Goal: Task Accomplishment & Management: Manage account settings

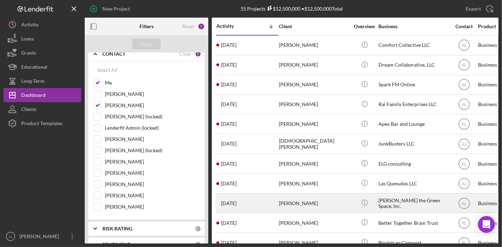
click at [376, 202] on div "Icon/Info" at bounding box center [364, 203] width 26 height 19
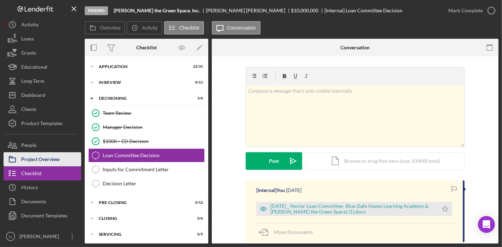
click at [59, 158] on div "Project Overview" at bounding box center [40, 161] width 38 height 16
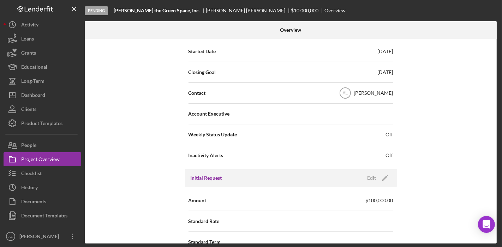
scroll to position [203, 0]
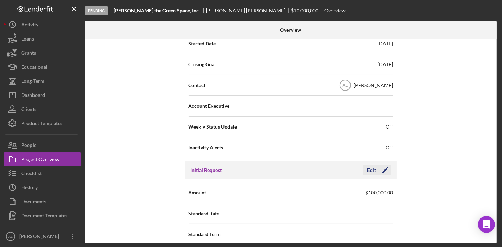
click at [383, 171] on icon "Icon/Edit" at bounding box center [385, 171] width 18 height 18
click at [447, 168] on div "Internal Workflow Stage Pending Icon/Dropdown Arrow Archive (can unarchive late…" at bounding box center [291, 141] width 412 height 205
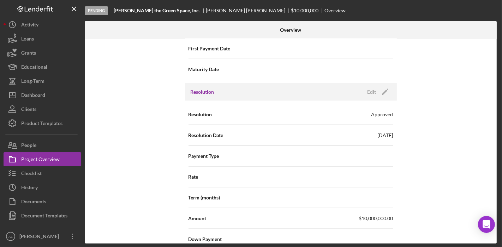
scroll to position [855, 0]
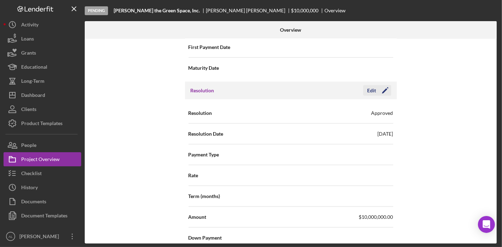
click at [385, 89] on icon "Icon/Edit" at bounding box center [385, 91] width 18 height 18
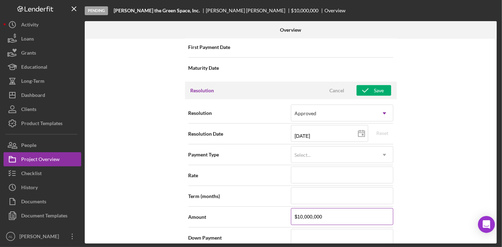
click at [332, 211] on input "$10,000,000" at bounding box center [342, 217] width 102 height 17
type input "$1,000,000"
type input "$100,000"
click at [368, 85] on icon "button" at bounding box center [366, 91] width 18 height 18
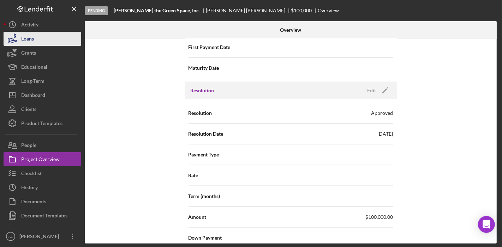
click at [37, 40] on button "Loans" at bounding box center [43, 39] width 78 height 14
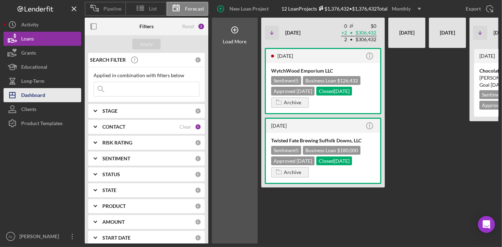
click at [52, 93] on button "Icon/Dashboard Dashboard" at bounding box center [43, 95] width 78 height 14
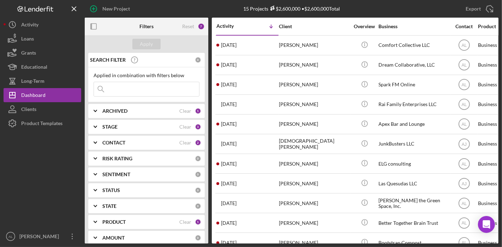
click at [112, 124] on b "STAGE" at bounding box center [109, 127] width 15 height 6
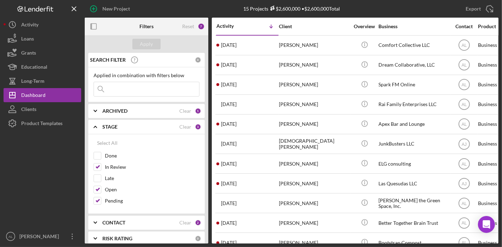
click at [161, 222] on div "CONTACT" at bounding box center [140, 223] width 77 height 6
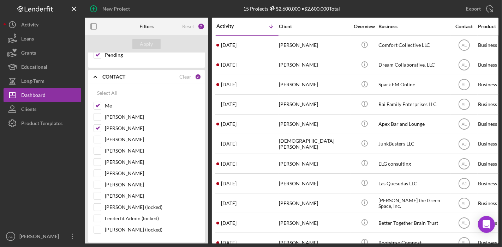
scroll to position [148, 0]
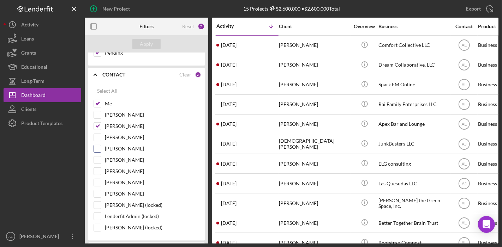
click at [95, 146] on input "[PERSON_NAME]" at bounding box center [97, 148] width 7 height 7
checkbox input "true"
click at [143, 43] on div "Apply" at bounding box center [146, 44] width 13 height 11
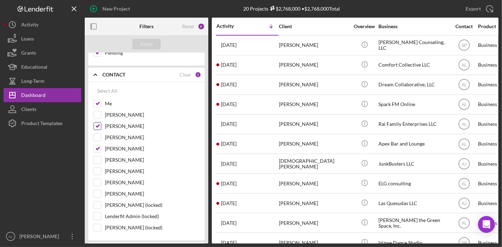
click at [98, 123] on input "[PERSON_NAME]" at bounding box center [97, 126] width 7 height 7
checkbox input "false"
click at [152, 42] on button "Apply" at bounding box center [146, 44] width 28 height 11
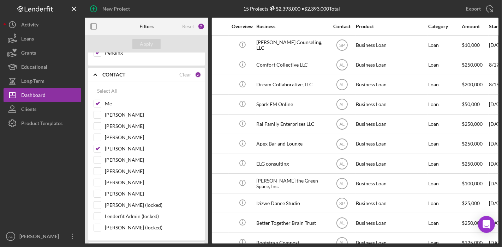
scroll to position [0, 118]
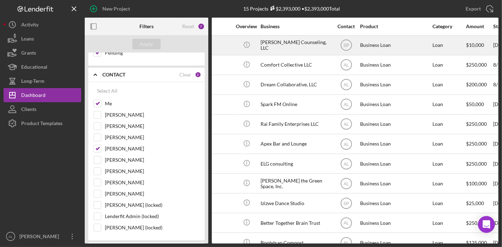
click at [300, 50] on div "[PERSON_NAME] Counseling, LLC" at bounding box center [296, 45] width 71 height 19
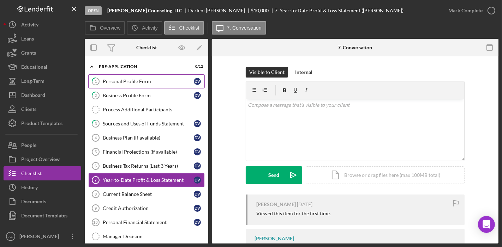
click at [149, 77] on link "1 Personal Profile Form D V" at bounding box center [146, 81] width 117 height 14
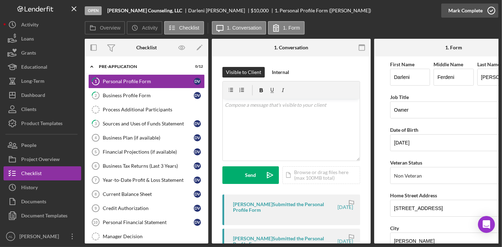
click at [490, 11] on icon "button" at bounding box center [492, 11] width 18 height 18
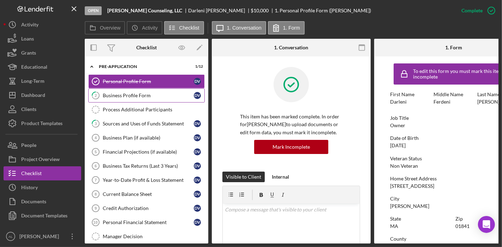
click at [147, 92] on link "2 Business Profile Form D V" at bounding box center [146, 96] width 117 height 14
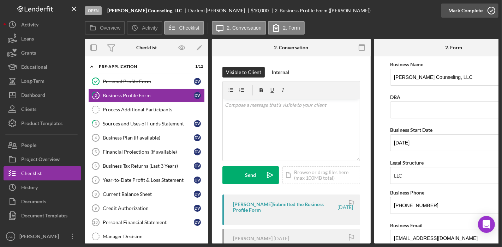
click at [489, 12] on icon "button" at bounding box center [492, 11] width 18 height 18
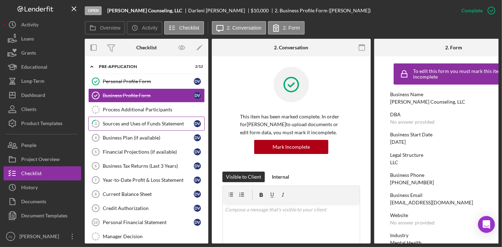
click at [153, 121] on div "Sources and Uses of Funds Statement" at bounding box center [148, 124] width 91 height 6
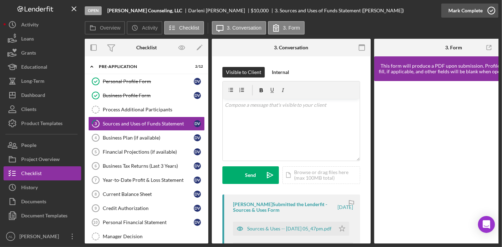
click at [489, 14] on icon "button" at bounding box center [492, 11] width 18 height 18
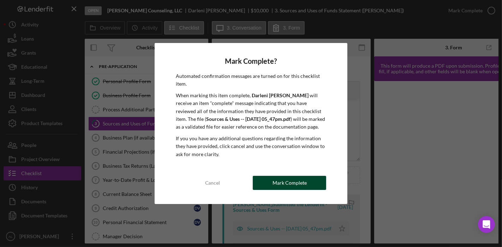
click at [289, 179] on div "Mark Complete" at bounding box center [290, 183] width 34 height 14
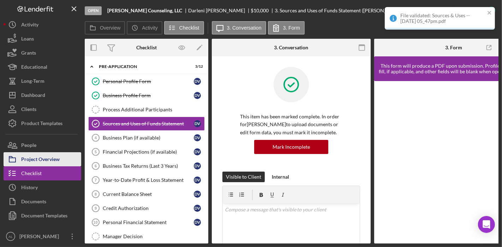
click at [52, 156] on div "Project Overview" at bounding box center [40, 161] width 38 height 16
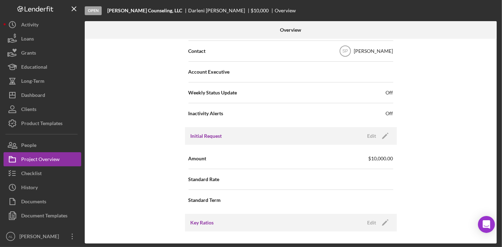
scroll to position [238, 0]
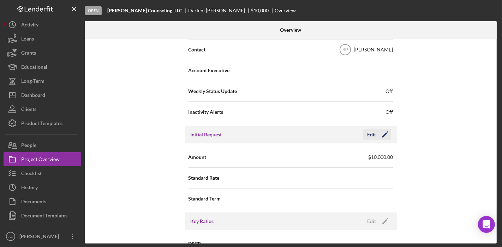
click at [384, 133] on polygon "button" at bounding box center [384, 135] width 5 height 5
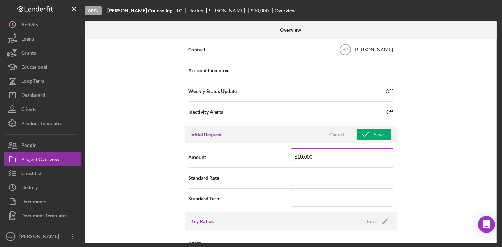
click at [299, 155] on input "$10,000" at bounding box center [342, 157] width 102 height 17
type input "$20,000"
click at [382, 130] on button "Save" at bounding box center [374, 135] width 35 height 11
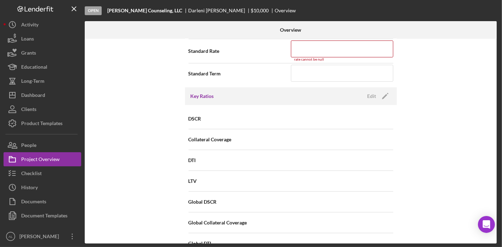
scroll to position [368, 0]
click at [356, 47] on input at bounding box center [342, 48] width 102 height 17
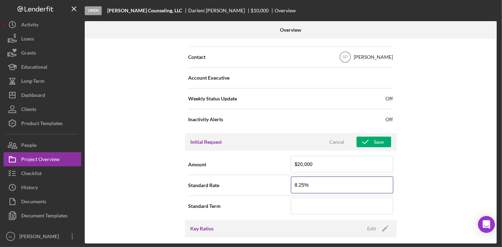
scroll to position [215, 0]
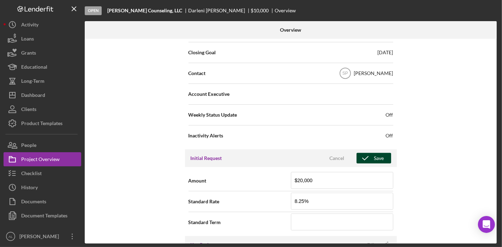
type input "8.250%"
click at [376, 159] on div "Save" at bounding box center [379, 158] width 10 height 11
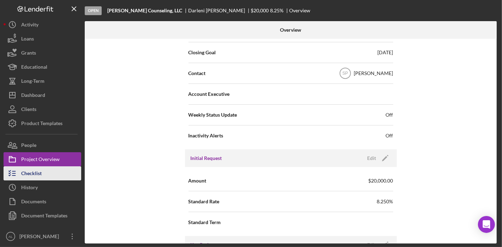
click at [51, 170] on button "Checklist" at bounding box center [43, 174] width 78 height 14
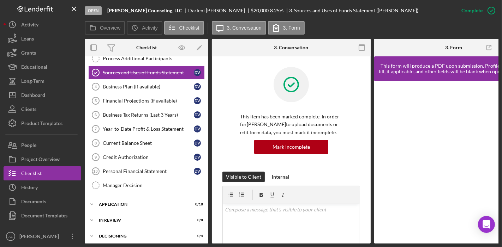
scroll to position [50, 0]
